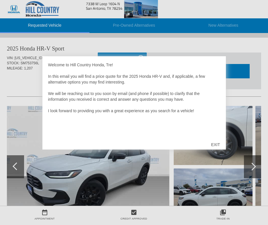
click at [213, 140] on div "EXIT" at bounding box center [215, 144] width 20 height 17
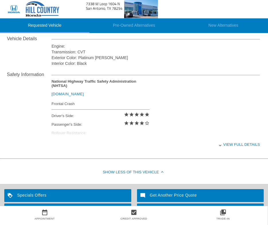
scroll to position [204, 0]
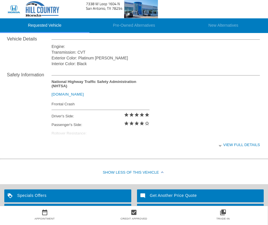
click at [232, 144] on div "View full details" at bounding box center [156, 145] width 208 height 14
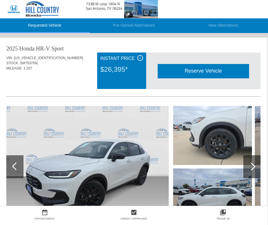
scroll to position [0, 1]
drag, startPoint x: 50, startPoint y: 56, endPoint x: 15, endPoint y: 57, distance: 35.6
click at [15, 57] on div "VIN: 3CZRZ2H50SM753756" at bounding box center [133, 57] width 254 height 5
copy div "[US_VEHICLE_IDENTIFICATION_NUMBER]"
click at [194, 72] on div "Reserve Vehicle" at bounding box center [203, 71] width 91 height 14
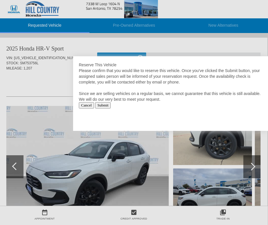
click at [105, 105] on input "Submit" at bounding box center [103, 105] width 16 height 6
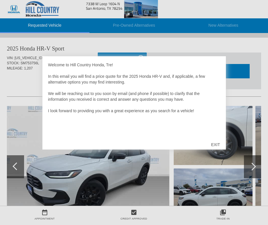
click at [215, 144] on div "EXIT" at bounding box center [215, 144] width 20 height 17
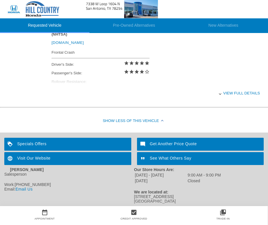
scroll to position [255, 0]
